Goal: Transaction & Acquisition: Download file/media

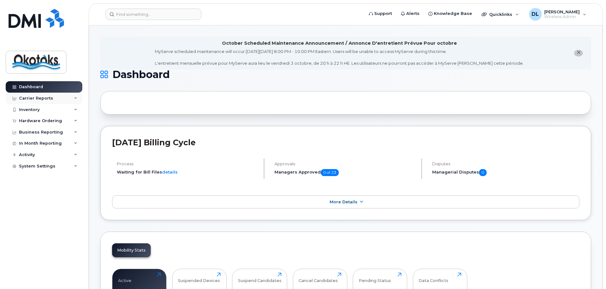
click at [53, 100] on div "Carrier Reports" at bounding box center [44, 97] width 77 height 11
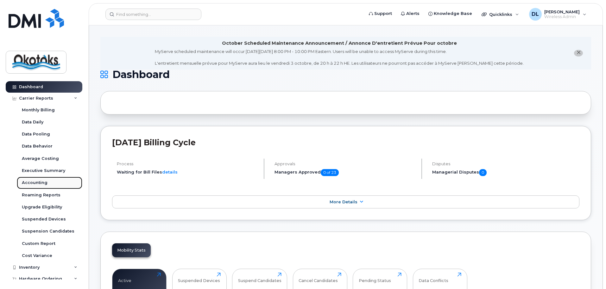
click at [36, 184] on div "Accounting" at bounding box center [35, 183] width 26 height 6
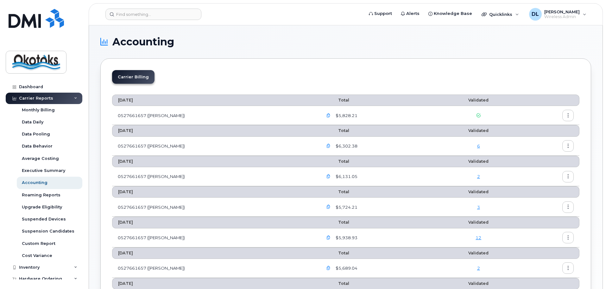
click at [327, 117] on icon "button" at bounding box center [329, 115] width 4 height 4
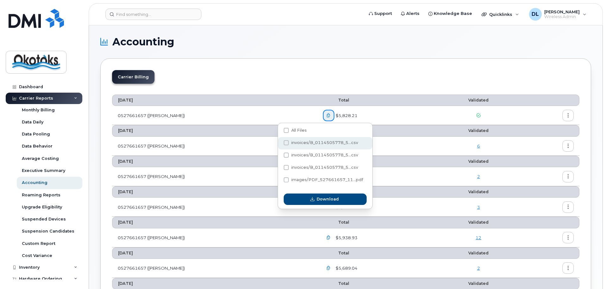
click at [298, 139] on div "invoices/B_0114505778_5...csv" at bounding box center [325, 143] width 94 height 12
checkbox input "true"
click at [284, 131] on span at bounding box center [286, 130] width 5 height 5
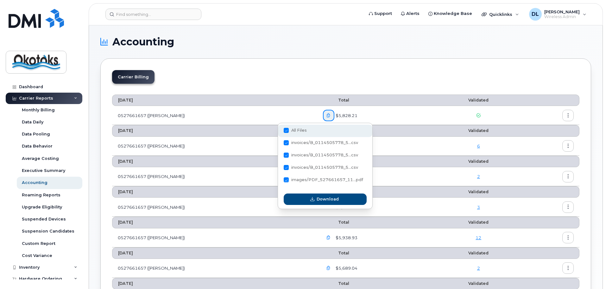
click at [279, 131] on input "All Files" at bounding box center [277, 130] width 3 height 3
checkbox input "true"
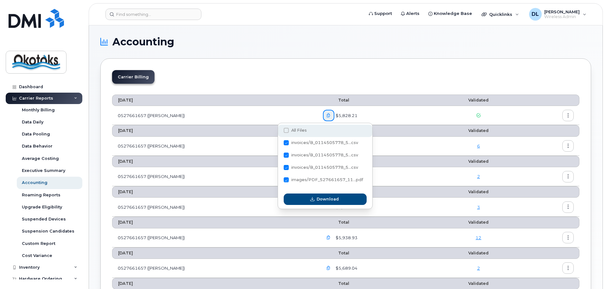
checkbox input "true"
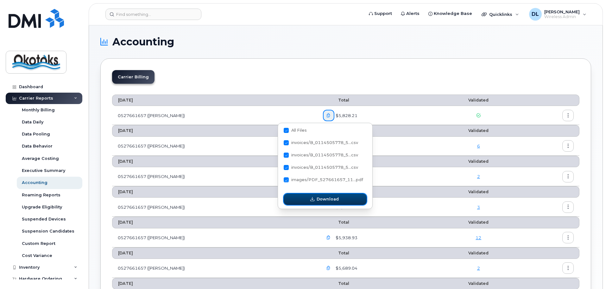
click at [316, 198] on button "Download" at bounding box center [325, 198] width 83 height 11
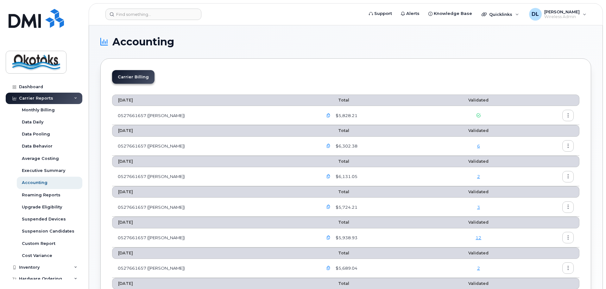
click at [564, 112] on button "button" at bounding box center [568, 115] width 11 height 11
click at [546, 139] on span "Download" at bounding box center [539, 141] width 25 height 6
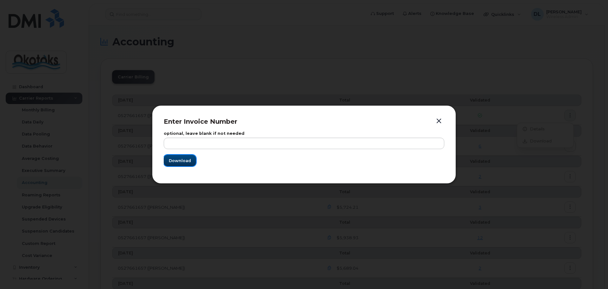
click at [186, 162] on span "Download" at bounding box center [180, 160] width 22 height 6
